Goal: Task Accomplishment & Management: Manage account settings

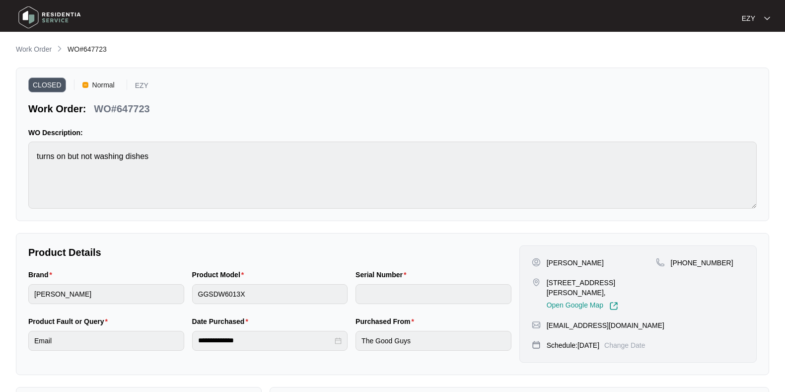
click at [27, 53] on p "Work Order" at bounding box center [34, 49] width 36 height 10
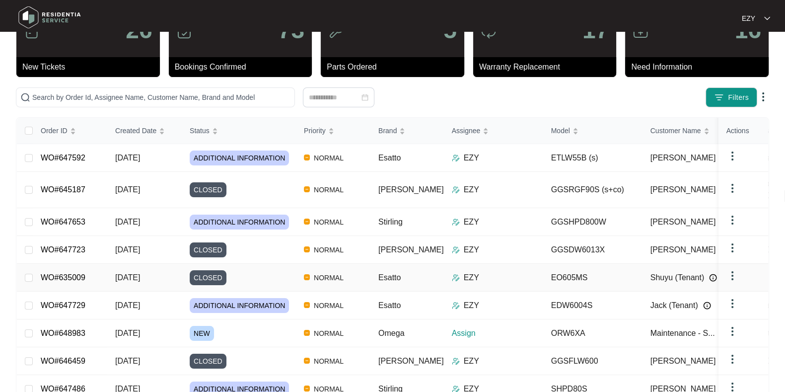
scroll to position [47, 0]
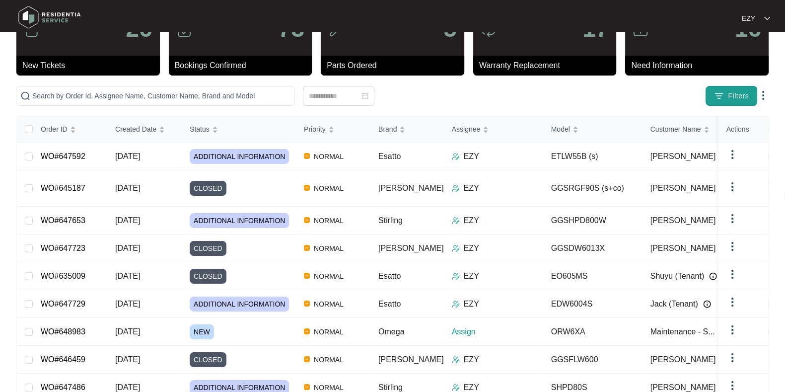
click at [740, 94] on span "Filters" at bounding box center [738, 96] width 21 height 10
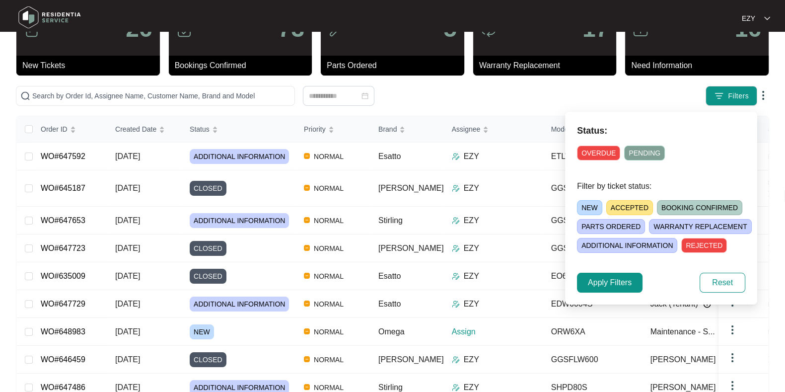
click at [581, 212] on span "NEW" at bounding box center [589, 207] width 25 height 15
click at [603, 287] on span "Apply Filters" at bounding box center [610, 283] width 44 height 12
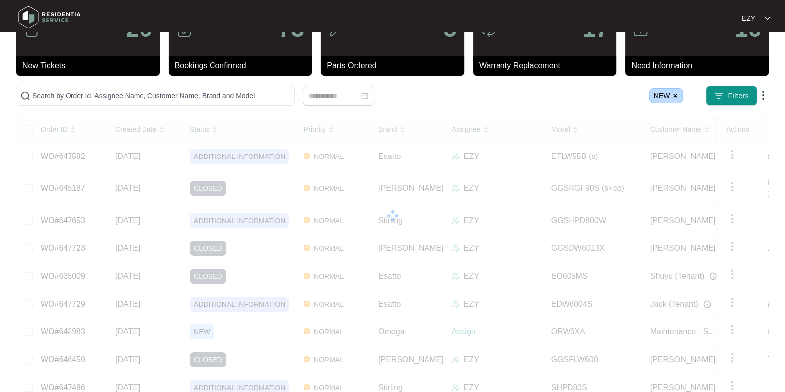
scroll to position [0, 0]
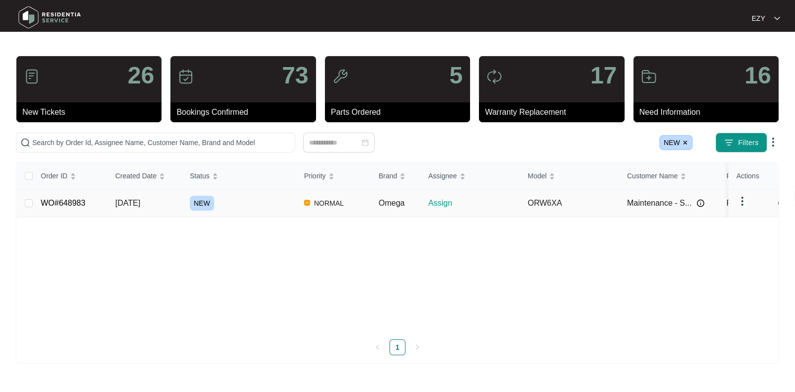
click at [274, 204] on div "NEW" at bounding box center [243, 203] width 106 height 15
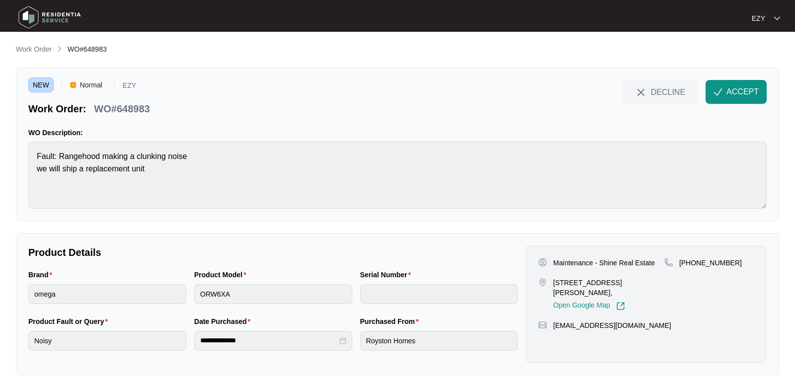
click at [118, 110] on p "WO#648983" at bounding box center [122, 109] width 56 height 14
click at [109, 107] on p "WO#648983" at bounding box center [122, 109] width 56 height 14
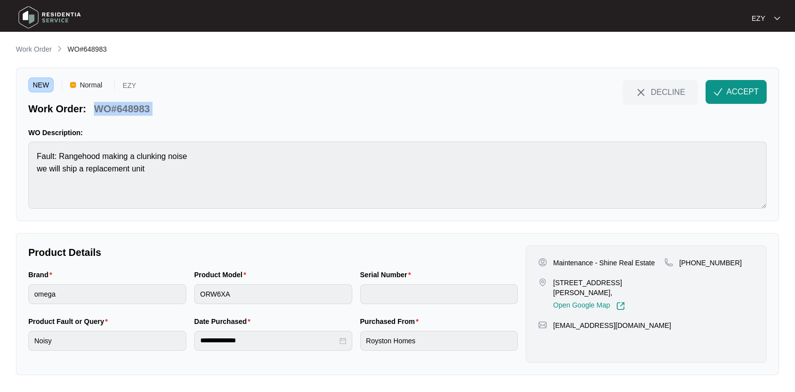
click at [109, 107] on p "WO#648983" at bounding box center [122, 109] width 56 height 14
copy div "WO#648983 DECLINE ACCEPT"
click at [566, 261] on p "Maintenance - Shine Real Estate" at bounding box center [604, 263] width 102 height 10
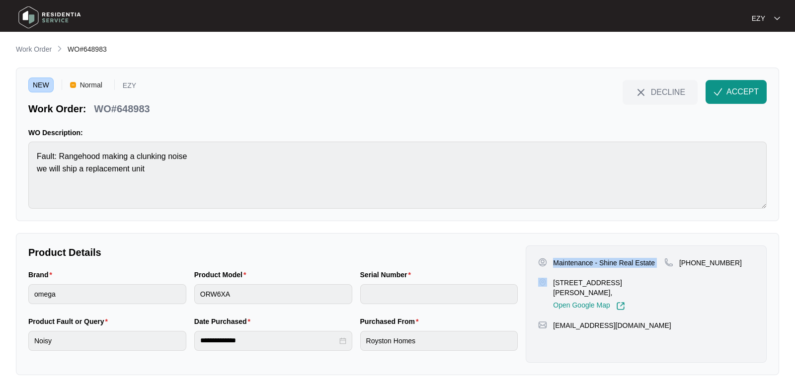
copy p "Maintenance - Shine Real Estate"
click at [566, 261] on p "Maintenance - Shine Real Estate" at bounding box center [604, 263] width 102 height 10
click at [559, 282] on p "[STREET_ADDRESS][PERSON_NAME]," at bounding box center [608, 288] width 111 height 20
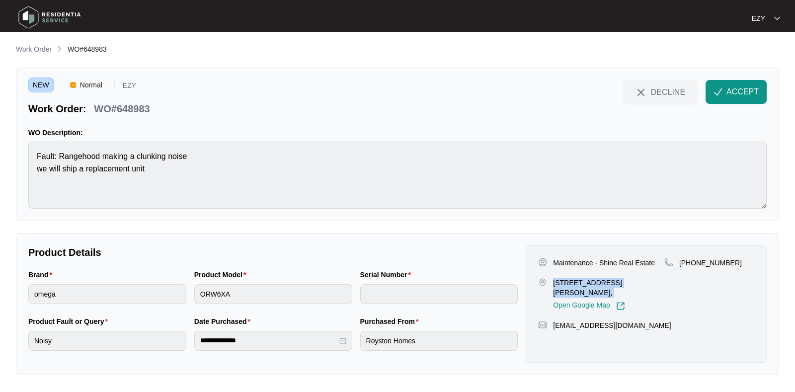
copy p "[STREET_ADDRESS][PERSON_NAME],"
drag, startPoint x: 761, startPoint y: 269, endPoint x: 692, endPoint y: 265, distance: 69.6
click at [692, 265] on div "Maintenance - Shine Real Estate [STREET_ADDRESS][PERSON_NAME], Open Google Map …" at bounding box center [646, 303] width 241 height 117
copy p "424925369"
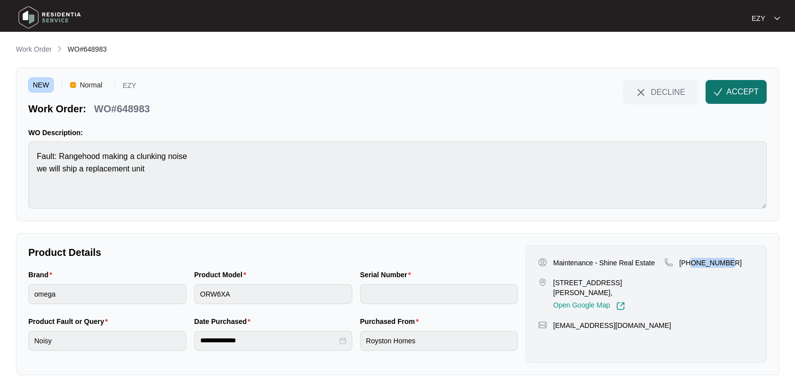
click at [723, 94] on button "ACCEPT" at bounding box center [735, 92] width 61 height 24
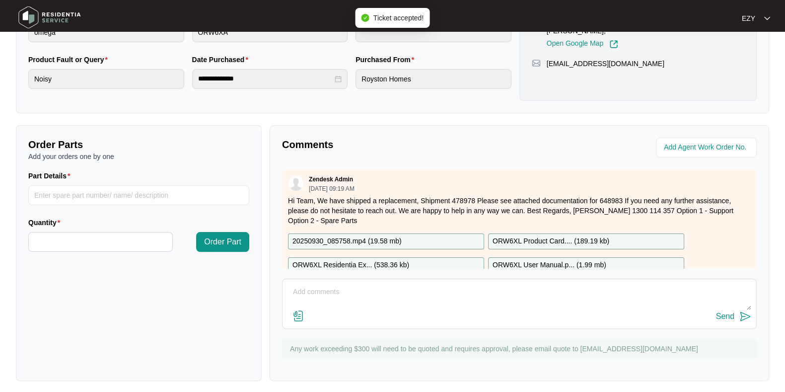
scroll to position [27, 0]
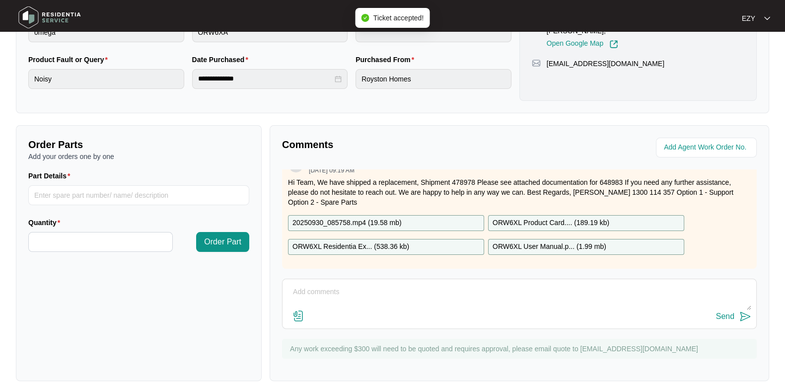
click at [396, 218] on p "20250930_085758.mp4 ( 19.58 mb )" at bounding box center [347, 223] width 109 height 11
click at [398, 241] on p "ORW6XL Residentia Ex... ( 538.36 kb )" at bounding box center [351, 246] width 117 height 11
click at [562, 218] on p "ORW6XL Product Card.... ( 189.19 kb )" at bounding box center [551, 223] width 117 height 11
click at [569, 241] on p "ORW6XL User Manual.p... ( 1.99 mb )" at bounding box center [550, 246] width 114 height 11
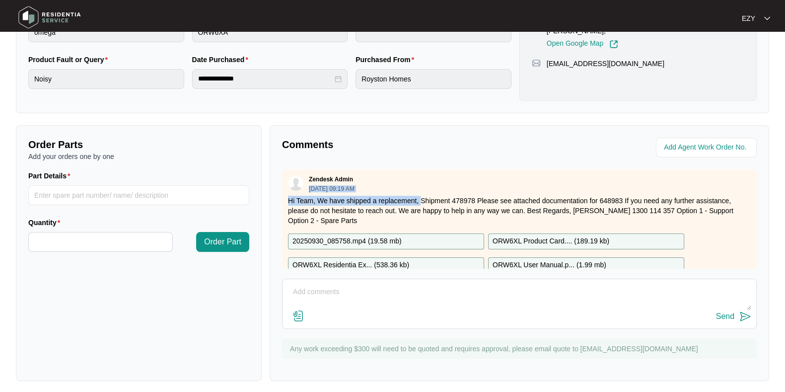
drag, startPoint x: 421, startPoint y: 173, endPoint x: 469, endPoint y: 168, distance: 48.9
click at [469, 169] on div "Zendesk Admin [DATE] 09:19 AM Hi Team, We have shipped a replacement, Shipment …" at bounding box center [519, 228] width 475 height 118
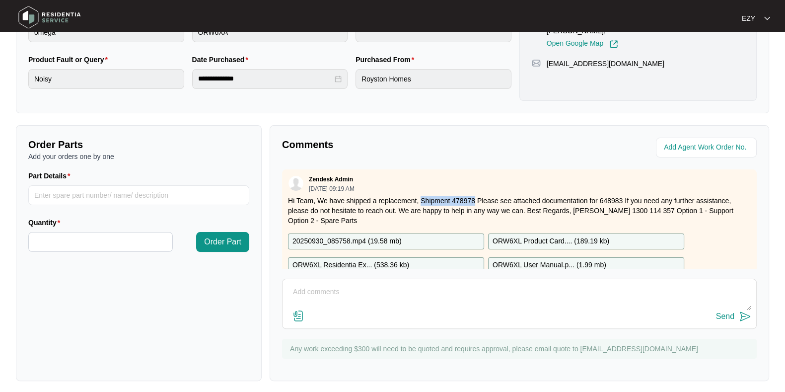
drag, startPoint x: 474, startPoint y: 199, endPoint x: 421, endPoint y: 195, distance: 53.8
click at [421, 196] on p "Hi Team, We have shipped a replacement, Shipment 478978 Please see attached doc…" at bounding box center [519, 211] width 463 height 30
copy p "Shipment 478978"
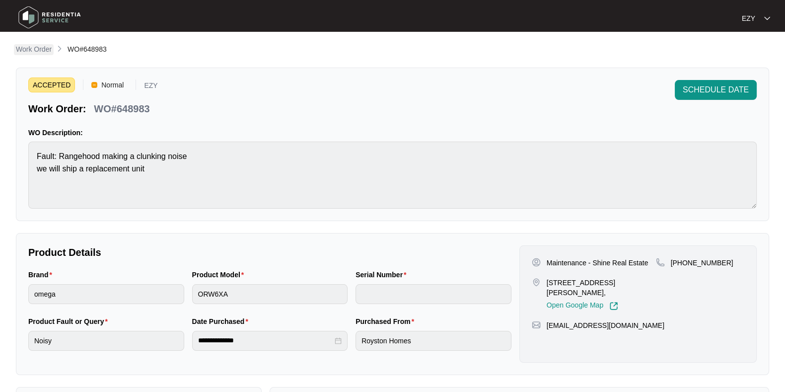
click at [42, 50] on p "Work Order" at bounding box center [34, 49] width 36 height 10
